Goal: Task Accomplishment & Management: Manage account settings

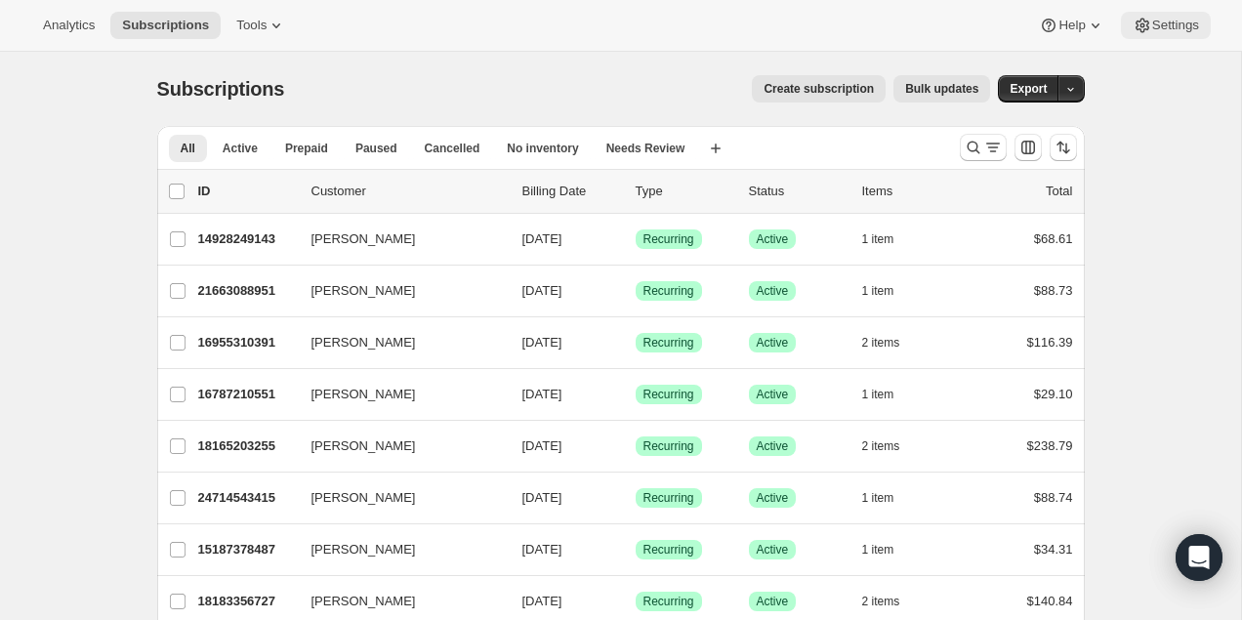
click at [1136, 21] on icon at bounding box center [1143, 26] width 14 height 15
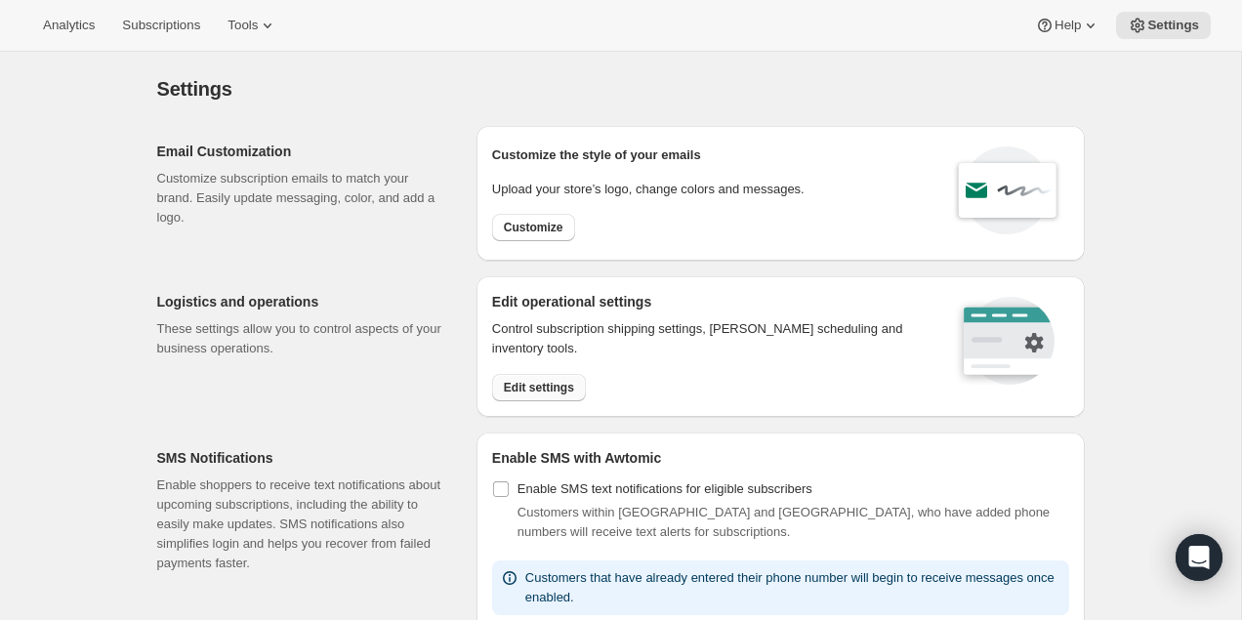
click at [524, 380] on span "Edit settings" at bounding box center [539, 388] width 70 height 16
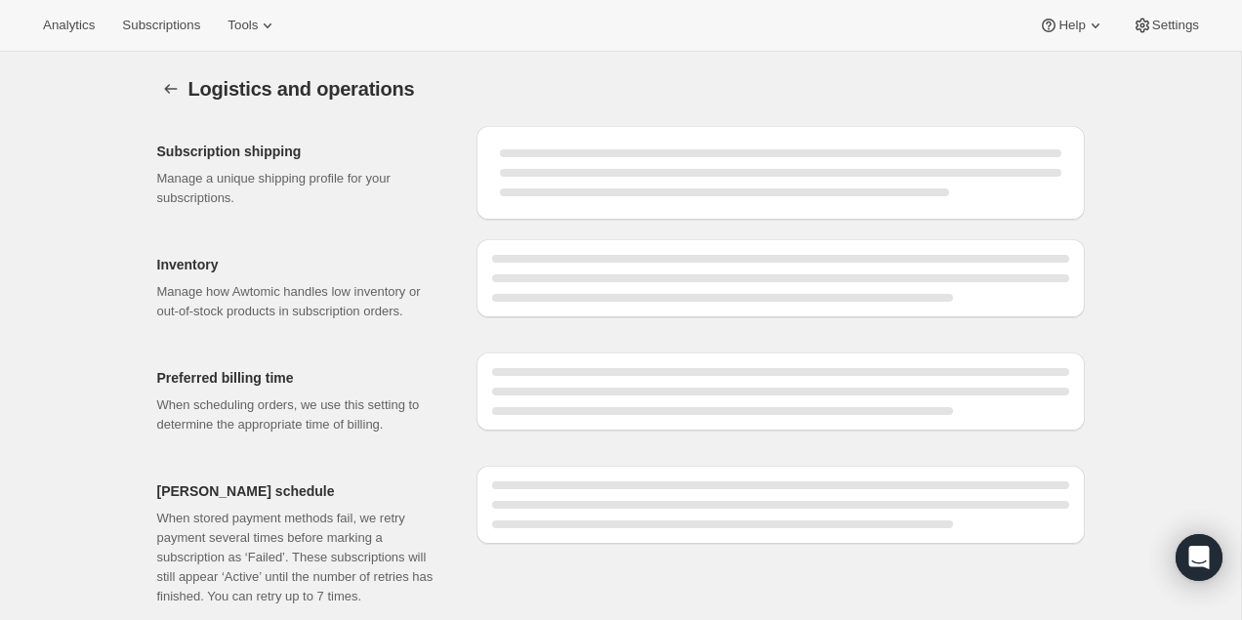
select select "06:00"
select select "DAY"
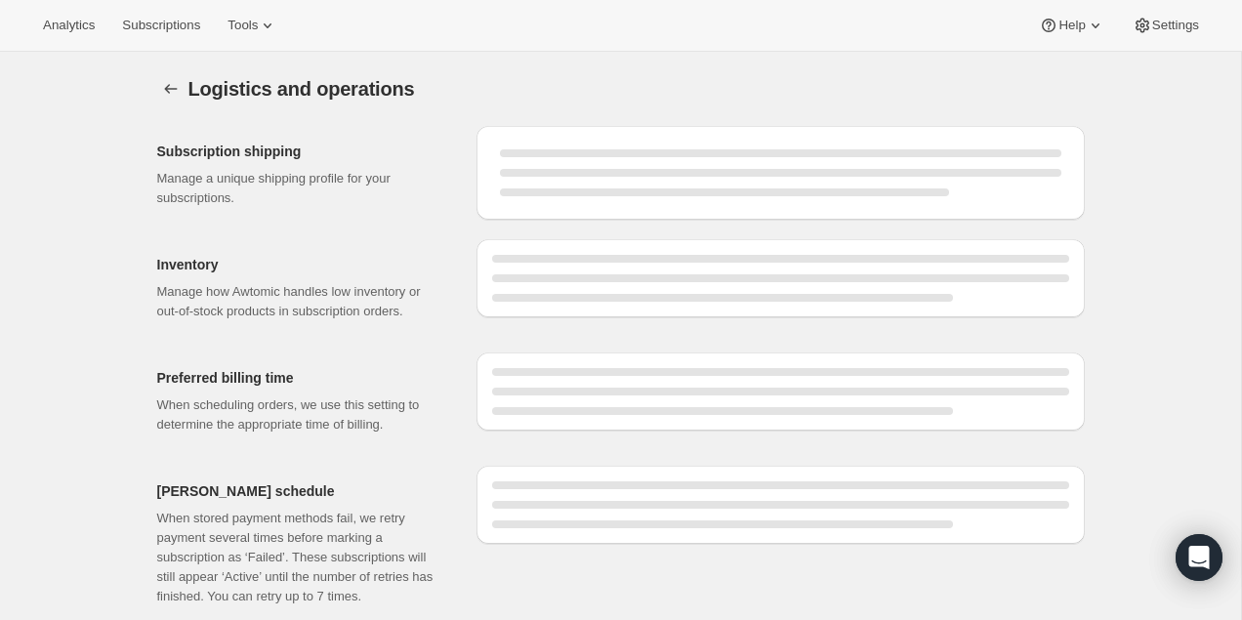
select select "DAY"
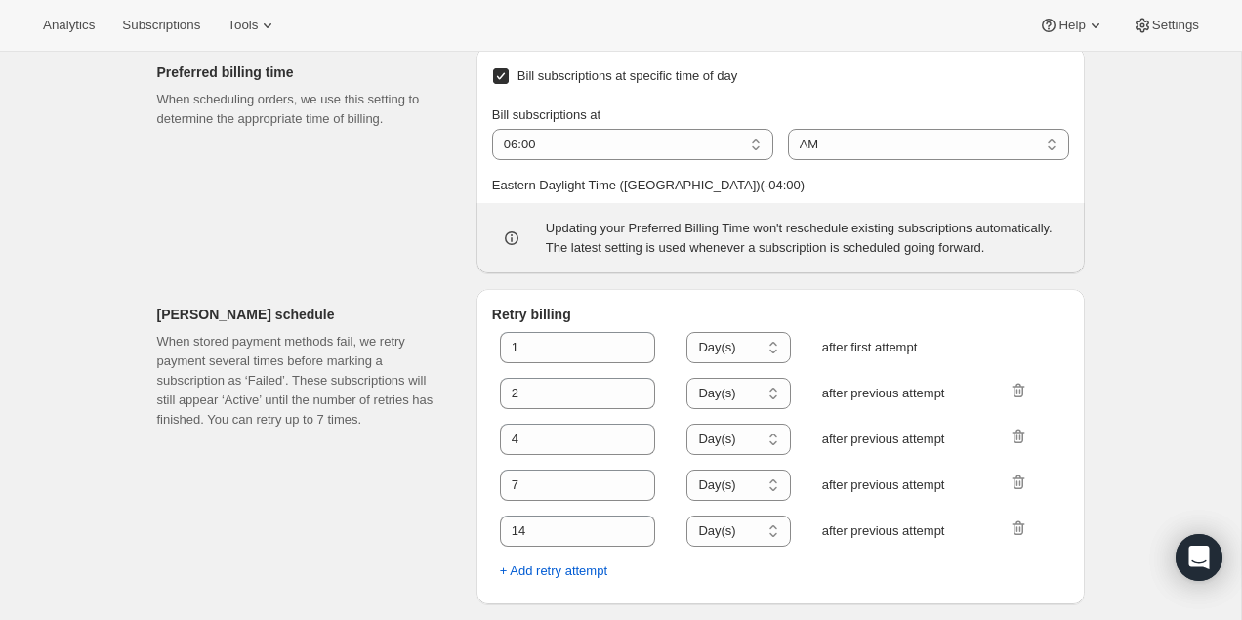
scroll to position [1063, 0]
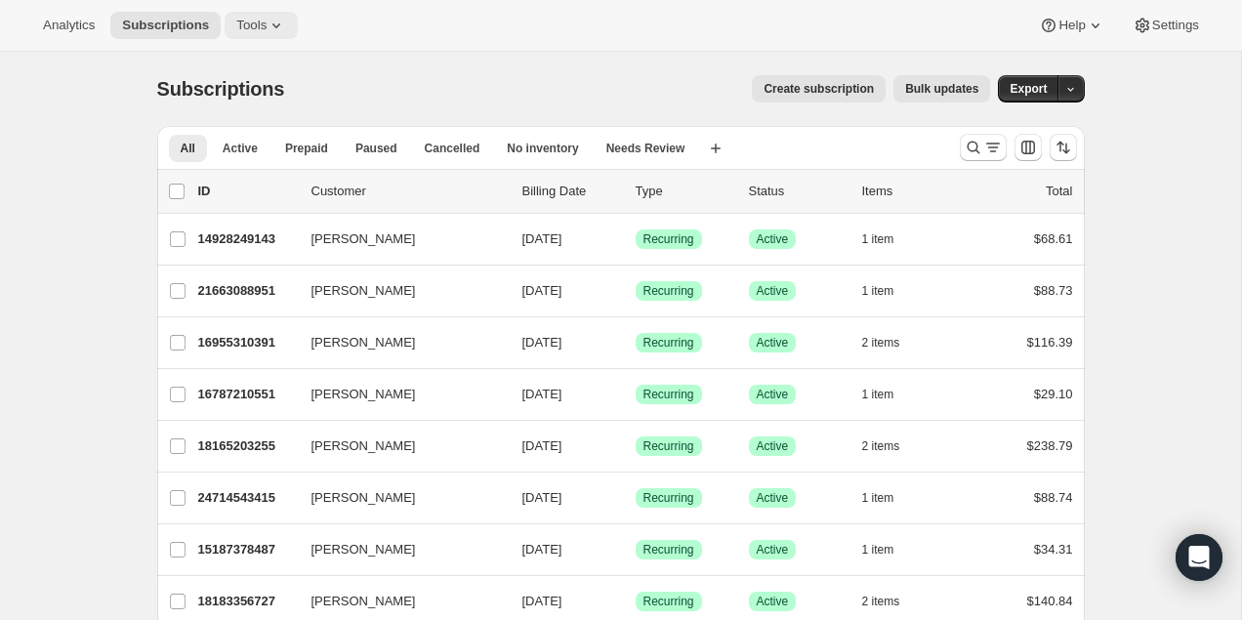
click at [265, 31] on span "Tools" at bounding box center [251, 26] width 30 height 16
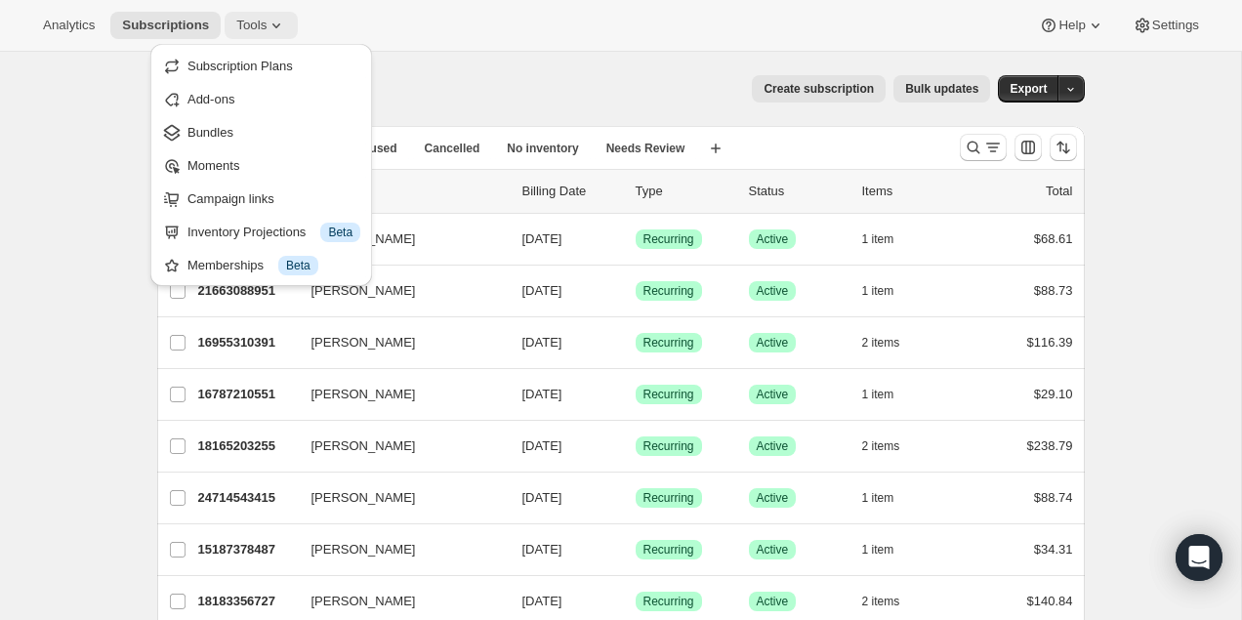
click at [264, 30] on span "Tools" at bounding box center [251, 26] width 30 height 16
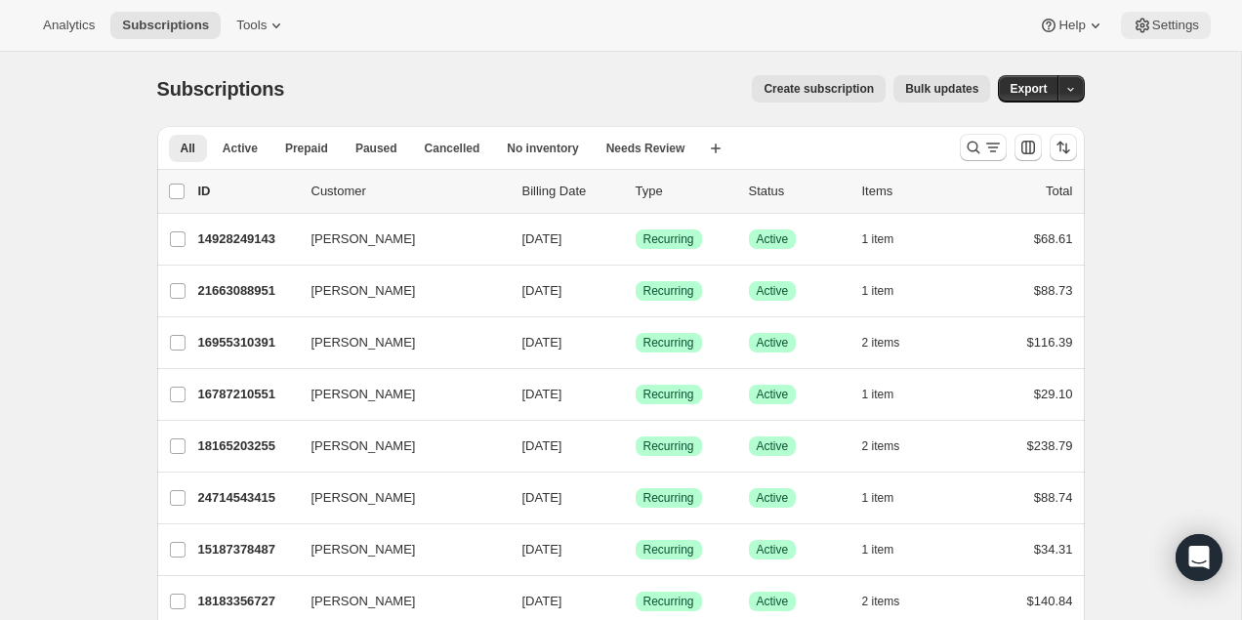
click at [1157, 28] on span "Settings" at bounding box center [1175, 26] width 47 height 16
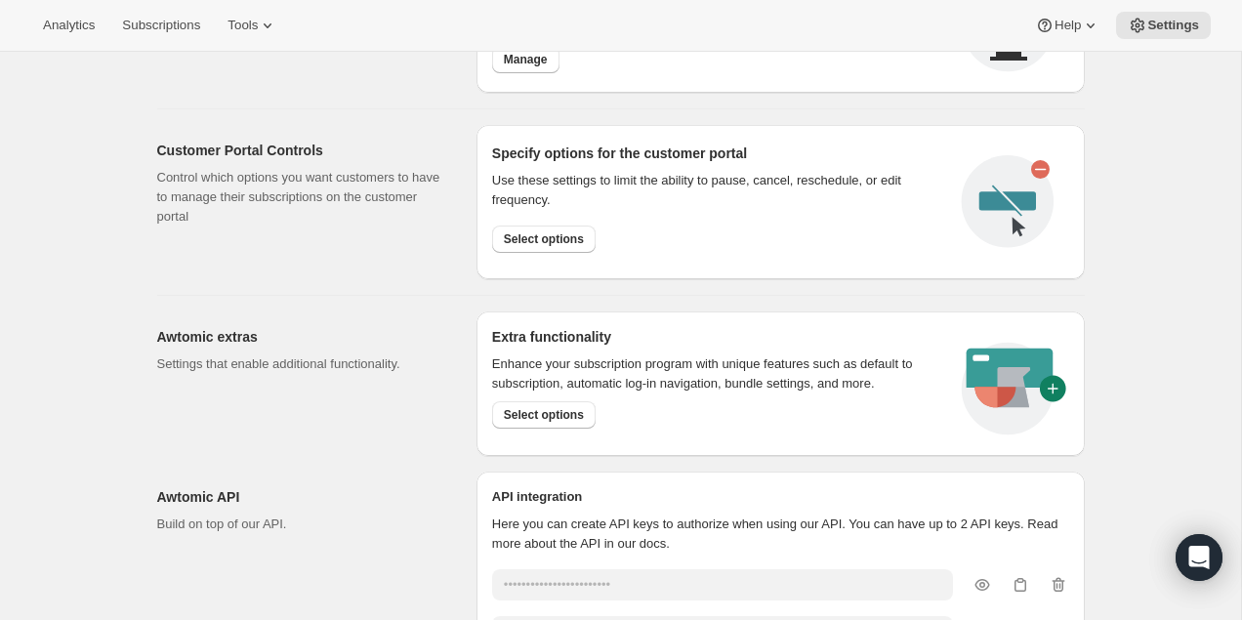
scroll to position [912, 0]
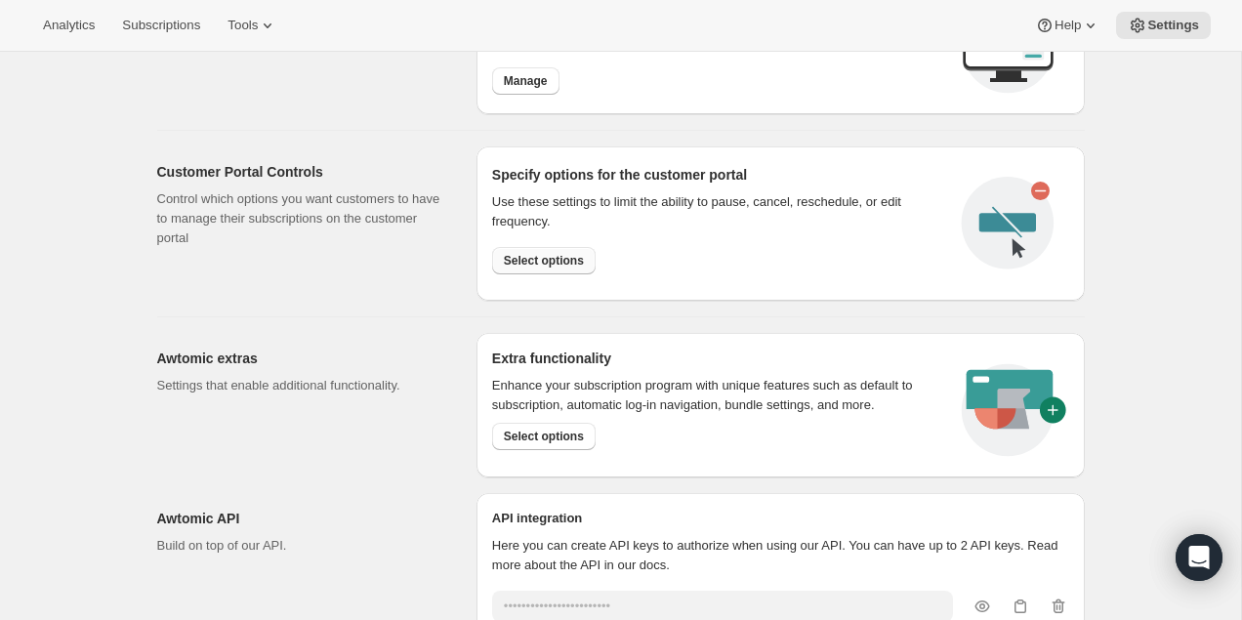
click at [535, 254] on span "Select options" at bounding box center [544, 261] width 80 height 16
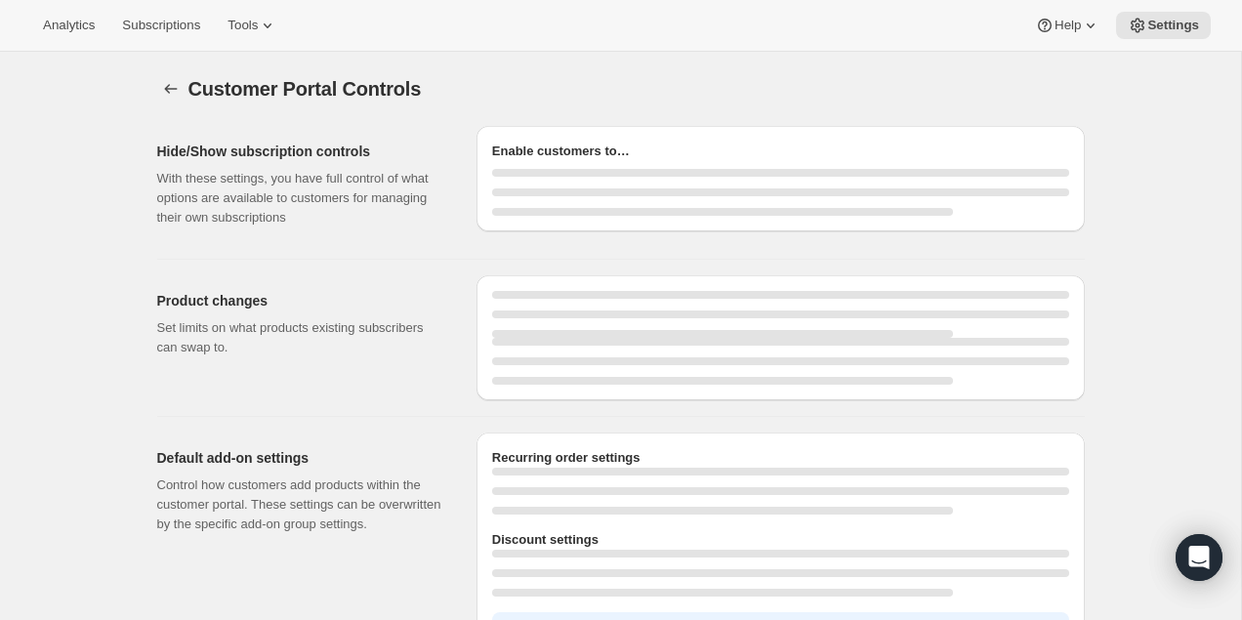
select select "INTERVAL"
select select "MONTH"
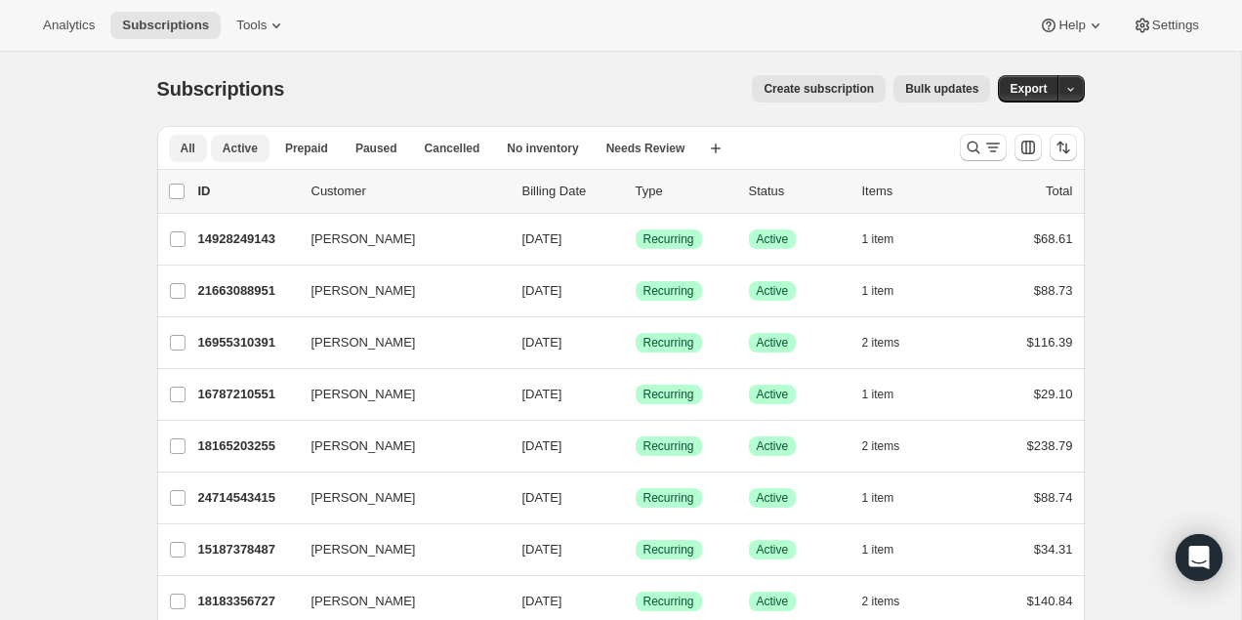
click at [250, 150] on span "Active" at bounding box center [240, 149] width 35 height 16
